Goal: Information Seeking & Learning: Compare options

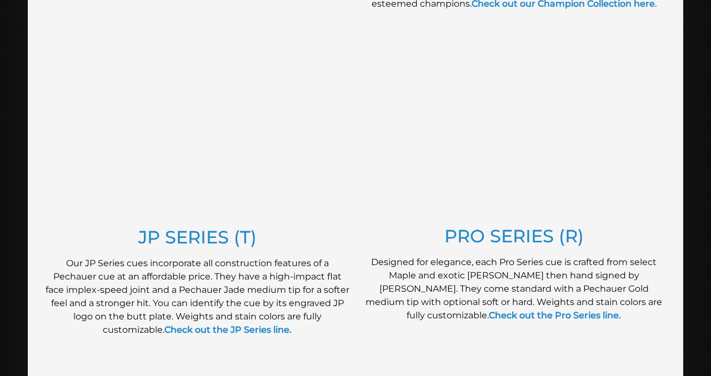
scroll to position [551, 0]
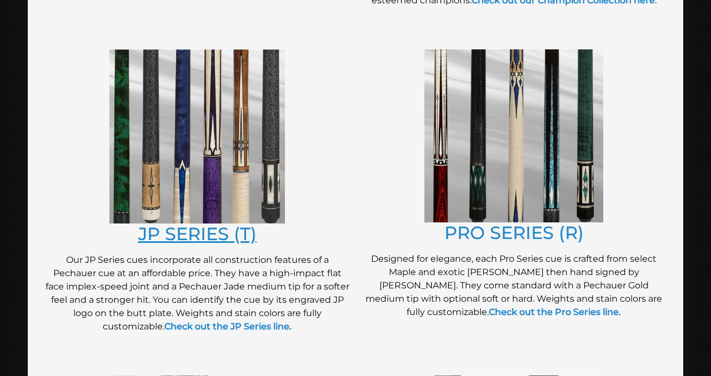
click at [229, 234] on link "JP SERIES (T)" at bounding box center [197, 234] width 118 height 22
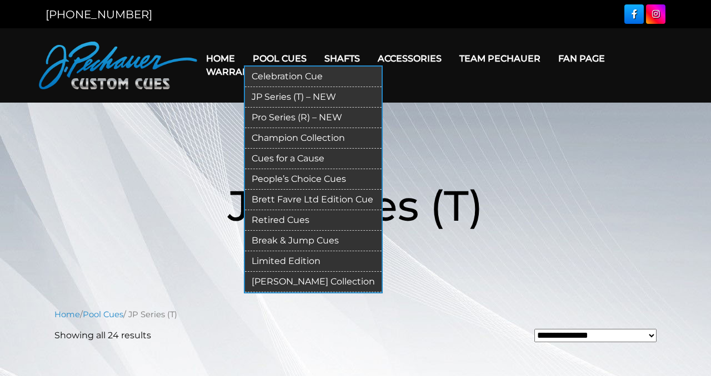
click at [289, 115] on link "Pro Series (R) – NEW" at bounding box center [313, 118] width 137 height 21
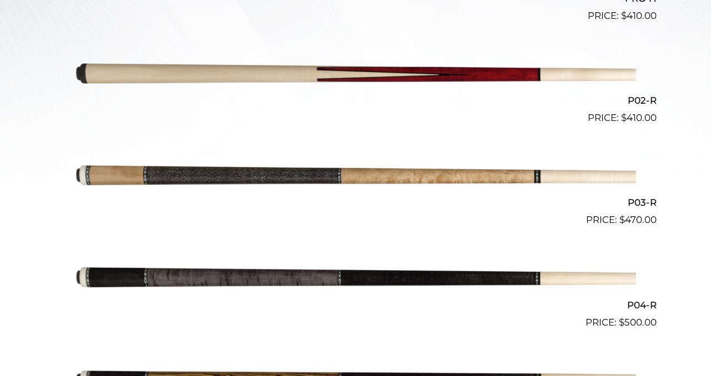
scroll to position [535, 0]
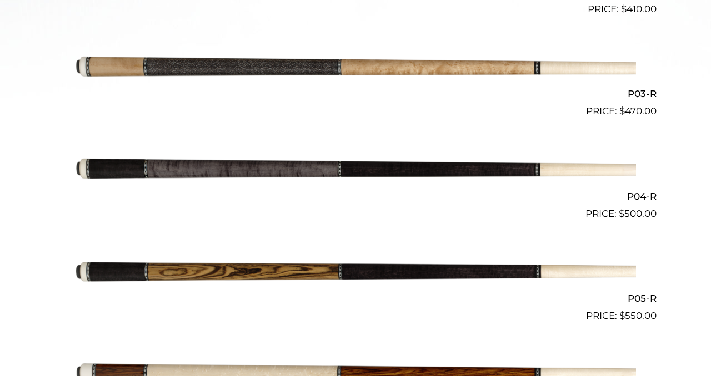
click at [367, 268] on img at bounding box center [355, 272] width 561 height 93
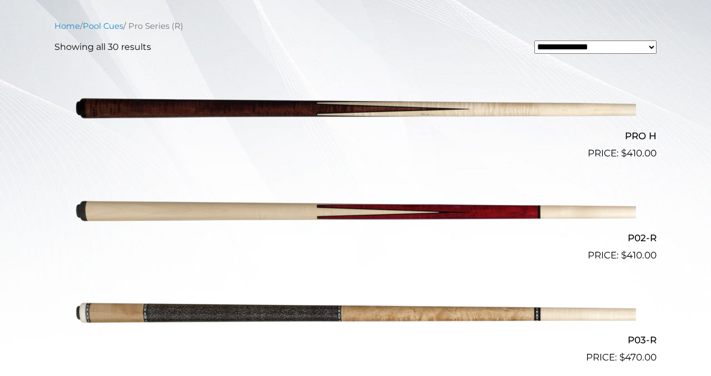
scroll to position [266, 0]
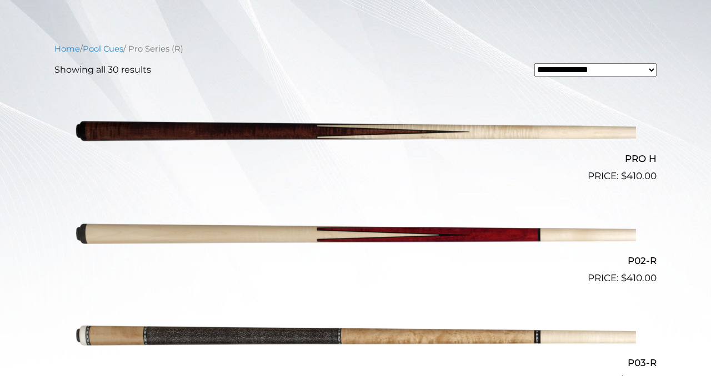
click at [243, 135] on img at bounding box center [355, 131] width 561 height 93
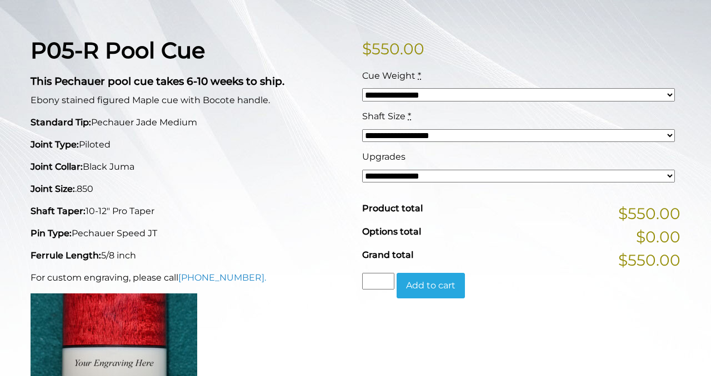
scroll to position [250, 0]
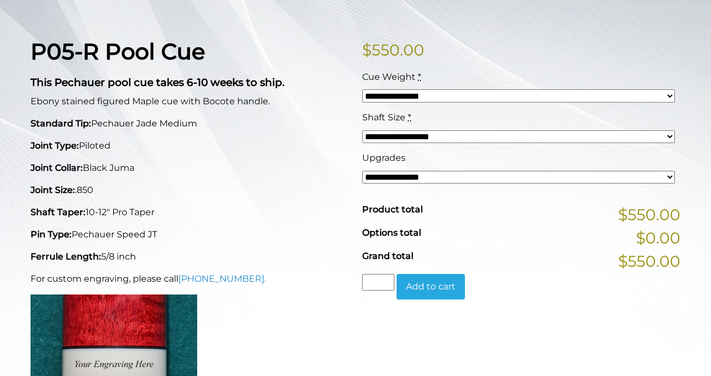
click at [390, 183] on select "**********" at bounding box center [518, 177] width 313 height 13
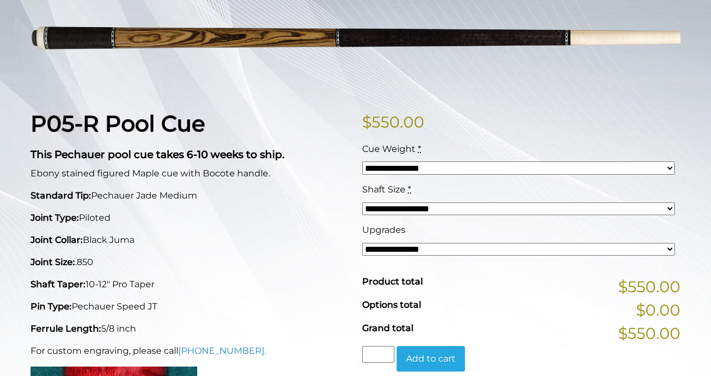
scroll to position [0, 0]
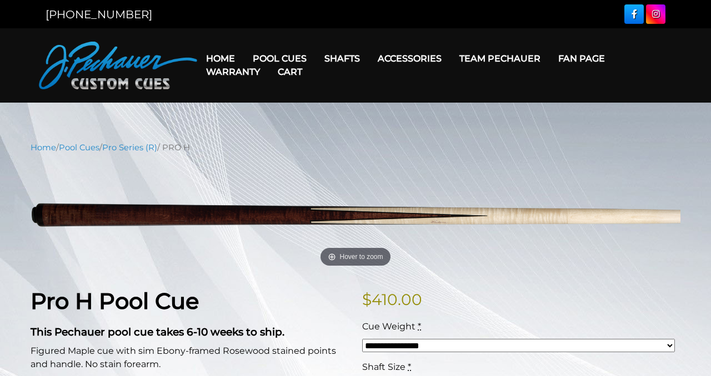
click at [293, 59] on link "Cart" at bounding box center [290, 72] width 42 height 28
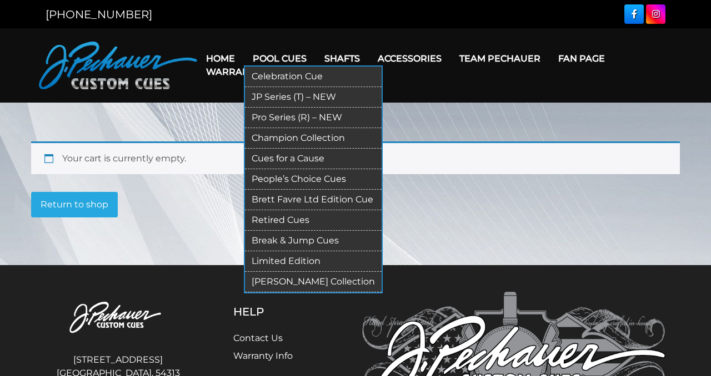
click at [278, 51] on link "Pool Cues" at bounding box center [280, 58] width 72 height 28
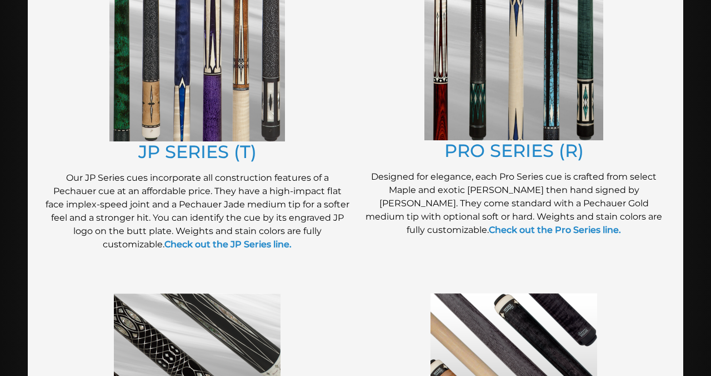
scroll to position [634, 0]
click at [485, 109] on img at bounding box center [513, 53] width 179 height 173
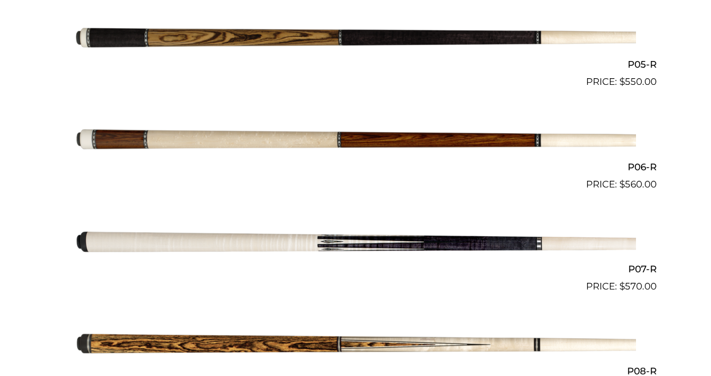
scroll to position [776, 0]
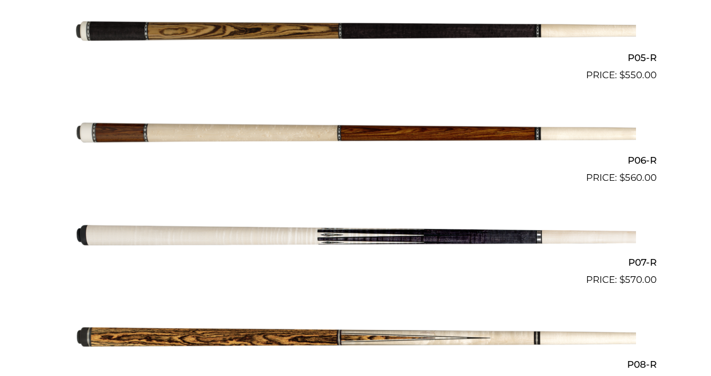
click at [404, 37] on img at bounding box center [355, 31] width 561 height 93
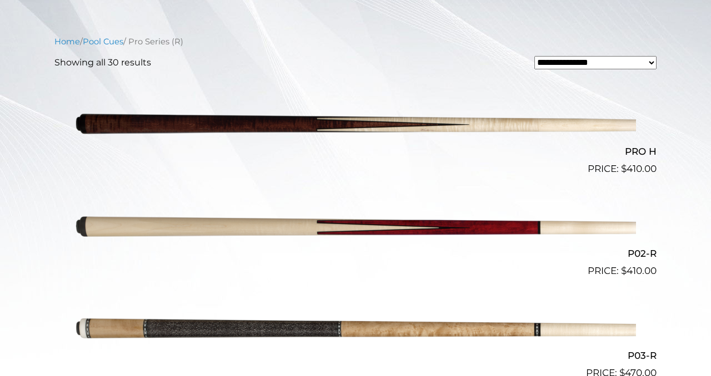
scroll to position [264, 0]
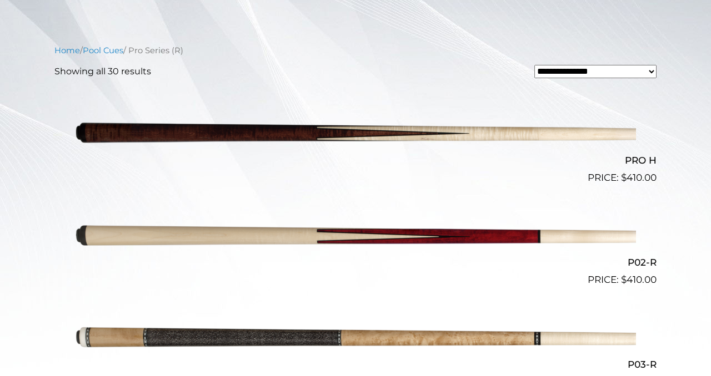
click at [304, 135] on img at bounding box center [355, 133] width 561 height 93
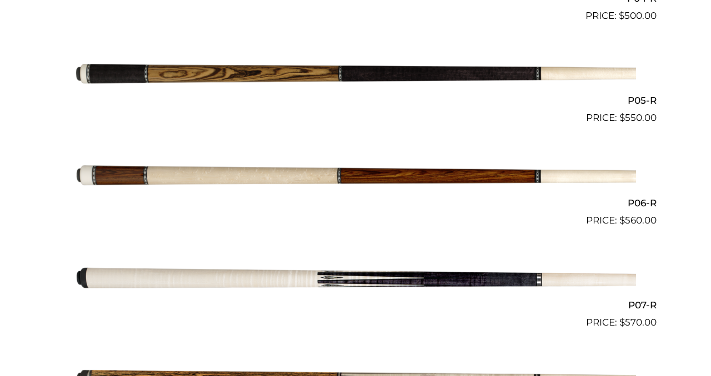
scroll to position [734, 0]
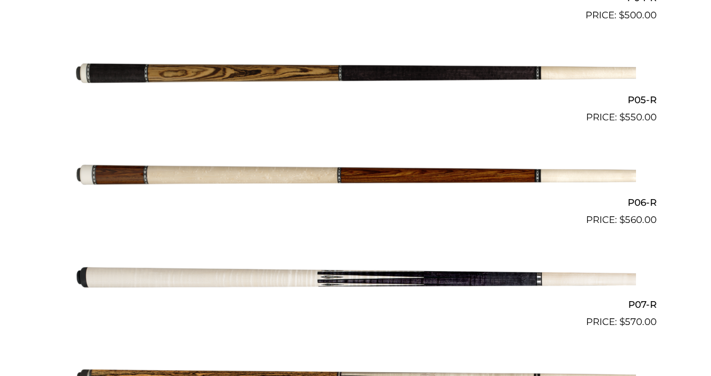
click at [338, 174] on img at bounding box center [355, 175] width 561 height 93
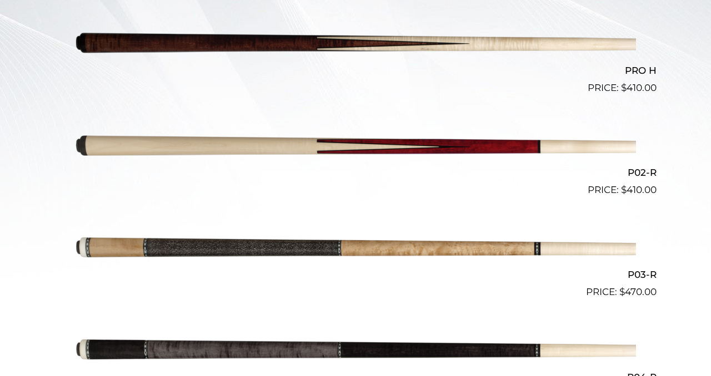
scroll to position [356, 0]
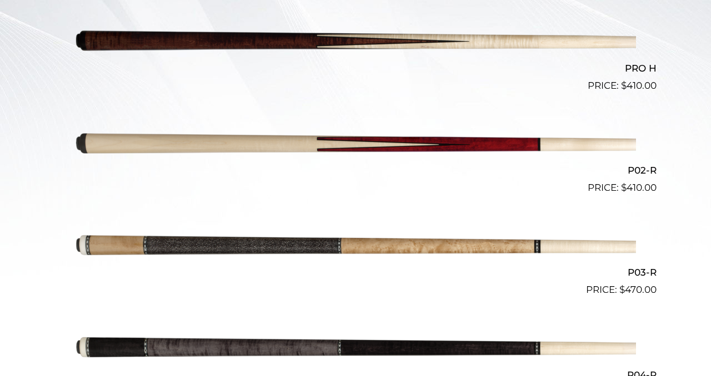
click at [288, 246] on img at bounding box center [355, 246] width 561 height 93
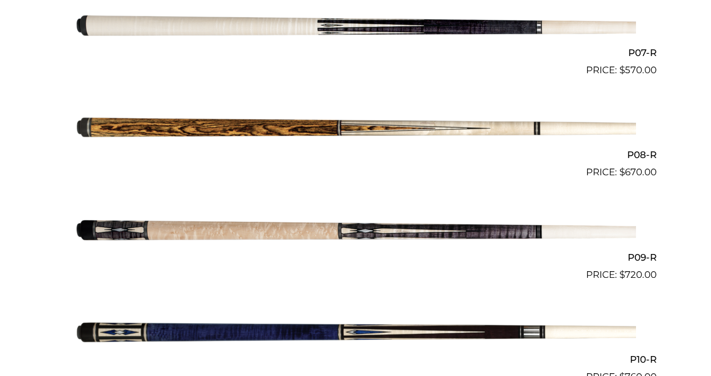
scroll to position [1012, 0]
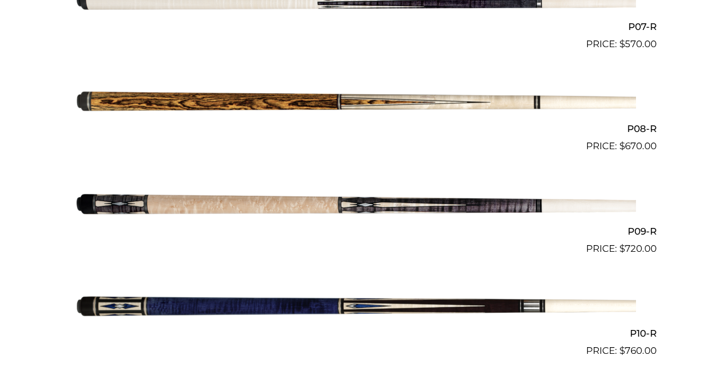
click at [394, 103] on img at bounding box center [355, 102] width 561 height 93
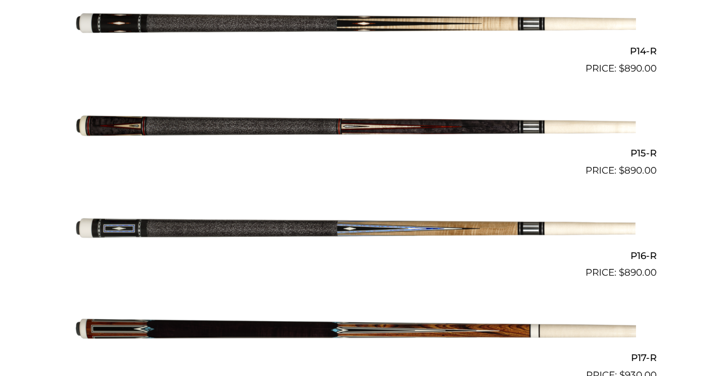
scroll to position [1761, 0]
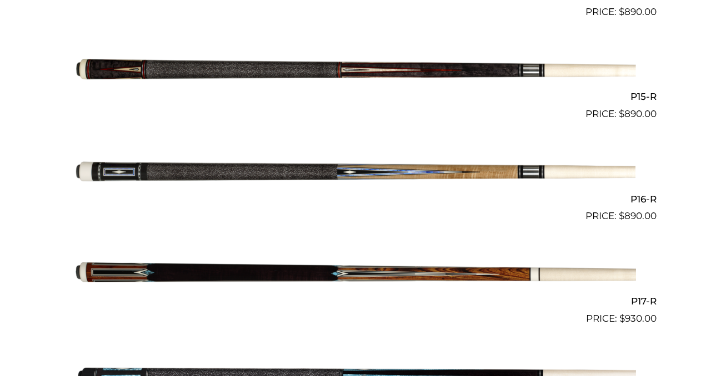
click at [310, 171] on img at bounding box center [355, 172] width 561 height 93
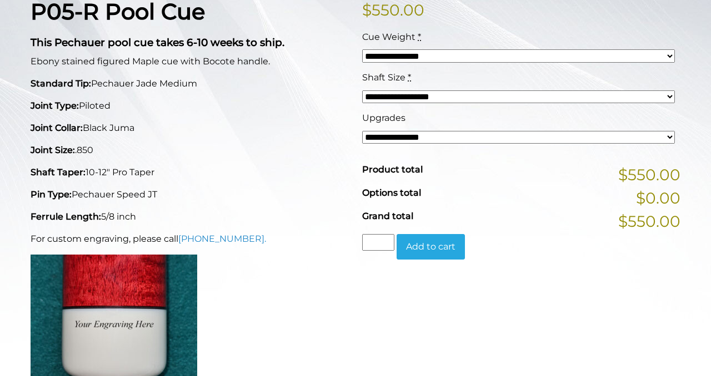
scroll to position [288, 0]
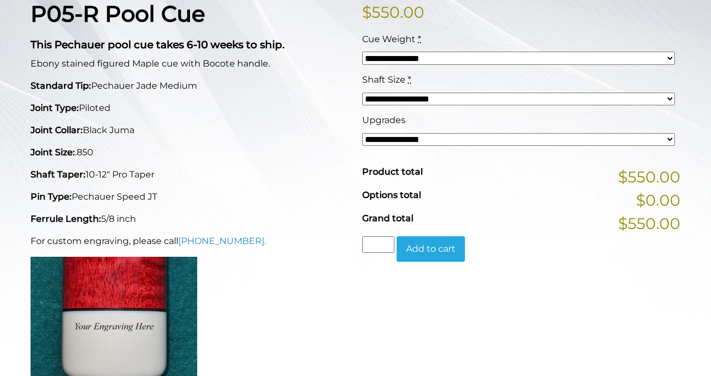
click at [447, 140] on select "**********" at bounding box center [518, 139] width 313 height 13
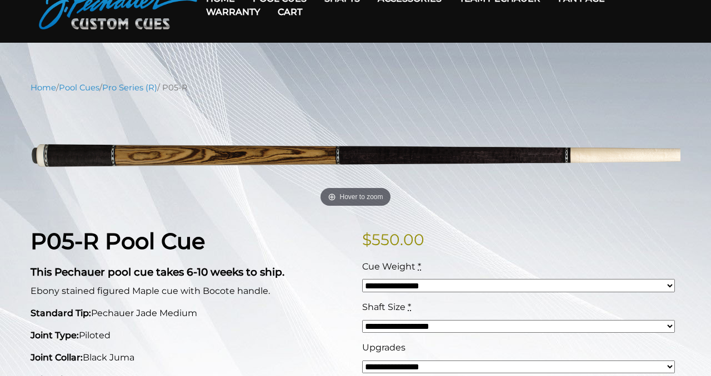
scroll to position [0, 0]
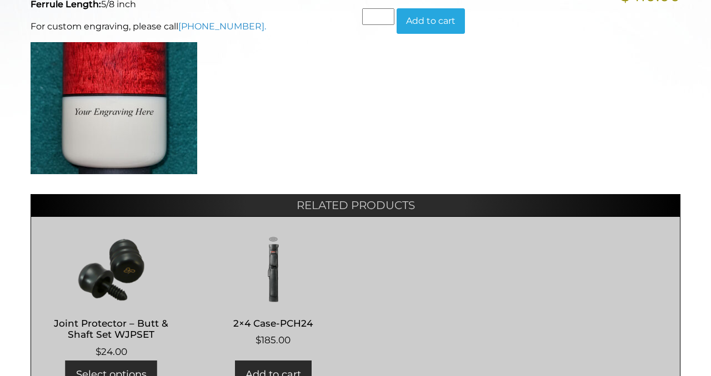
scroll to position [526, 0]
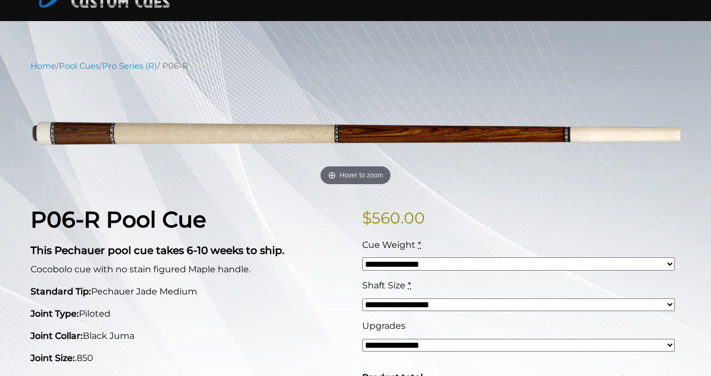
scroll to position [70, 0]
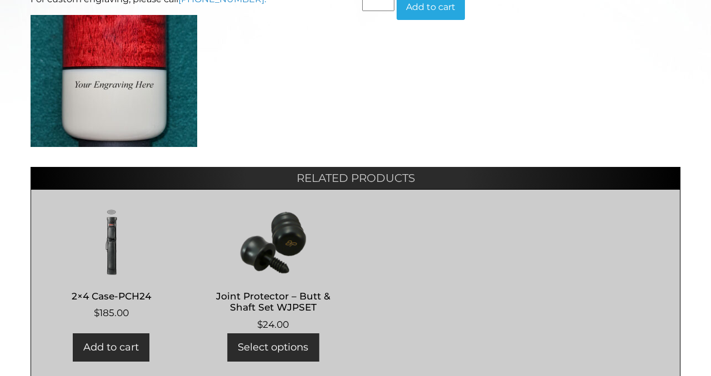
scroll to position [530, 0]
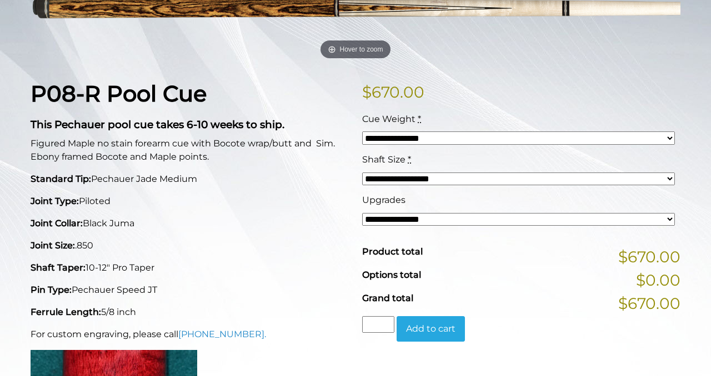
scroll to position [209, 0]
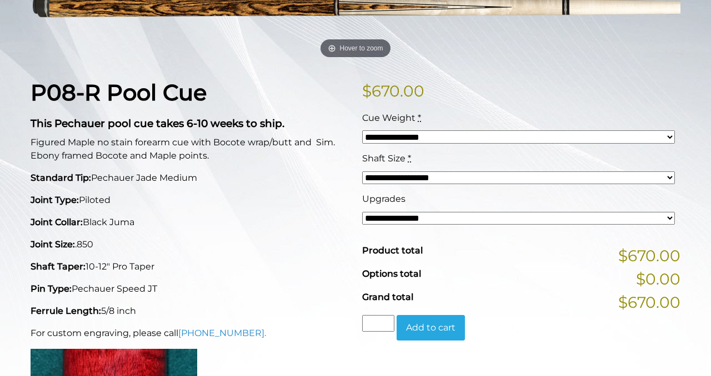
click at [405, 139] on select "**********" at bounding box center [518, 136] width 313 height 13
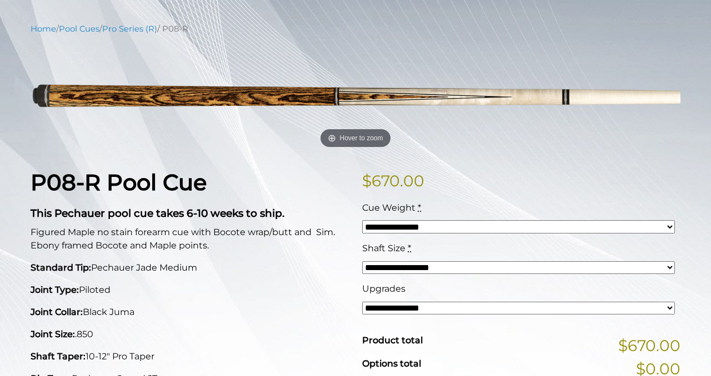
scroll to position [0, 0]
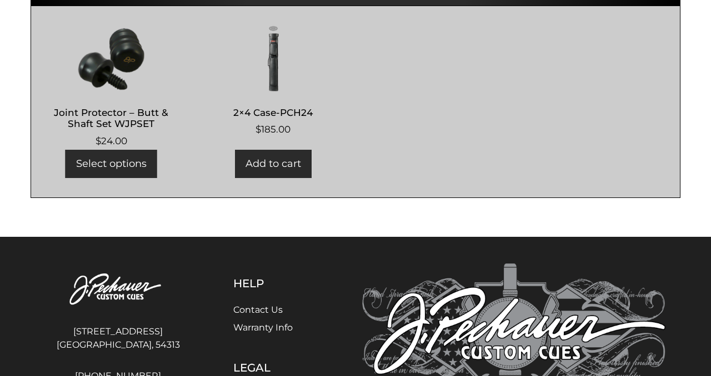
scroll to position [870, 0]
